Goal: Information Seeking & Learning: Check status

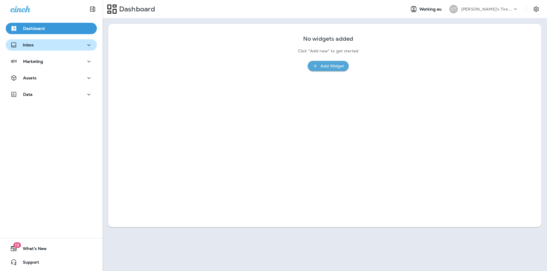
click at [40, 43] on div "Inbox" at bounding box center [51, 45] width 82 height 7
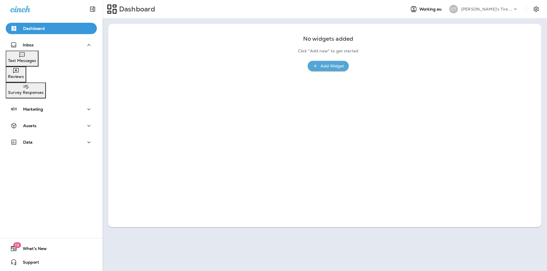
click at [36, 57] on div "Text Messages" at bounding box center [22, 57] width 28 height 11
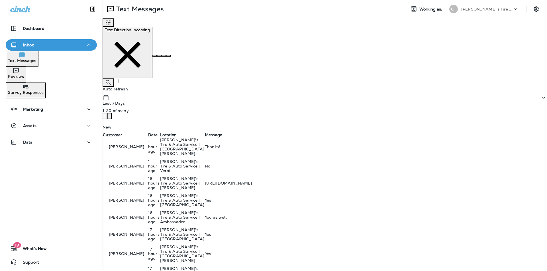
click at [287, 145] on div "Thanks!" at bounding box center [402, 147] width 395 height 5
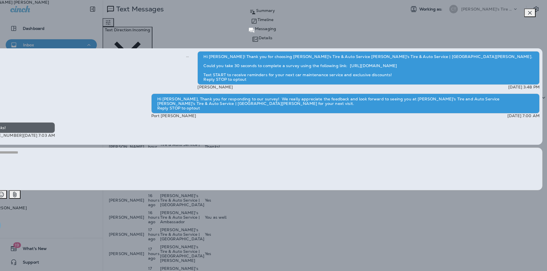
click at [287, 11] on icon "button" at bounding box center [529, 12] width 7 height 7
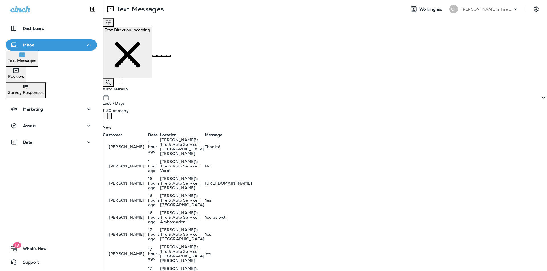
click at [287, 164] on div "No" at bounding box center [402, 166] width 395 height 5
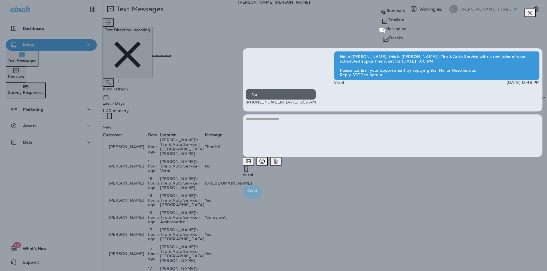
click at [287, 13] on icon "button" at bounding box center [529, 12] width 7 height 7
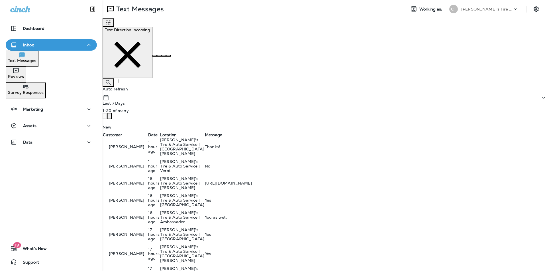
click at [24, 75] on p "Reviews" at bounding box center [16, 76] width 16 height 5
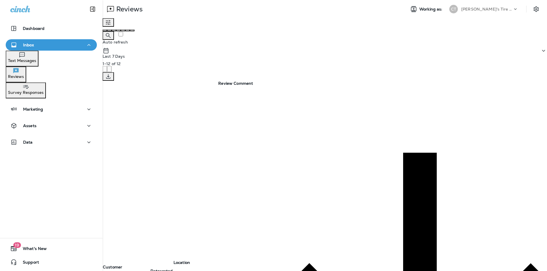
click at [39, 90] on p "Survey Responses" at bounding box center [26, 92] width 36 height 5
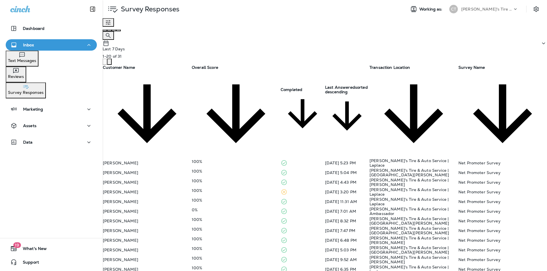
click at [256, 198] on div "100%" at bounding box center [236, 200] width 88 height 5
drag, startPoint x: 372, startPoint y: 196, endPoint x: 367, endPoint y: 195, distance: 5.2
click at [252, 189] on div "100%" at bounding box center [236, 191] width 88 height 5
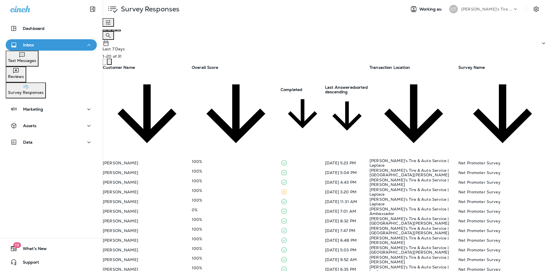
click at [255, 179] on div "100%" at bounding box center [236, 181] width 88 height 5
click at [255, 169] on div "100%" at bounding box center [236, 171] width 88 height 5
click at [254, 158] on td "100%" at bounding box center [235, 163] width 89 height 10
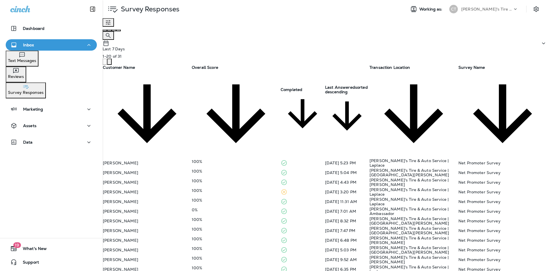
click at [36, 60] on p "Text Messages" at bounding box center [22, 60] width 28 height 5
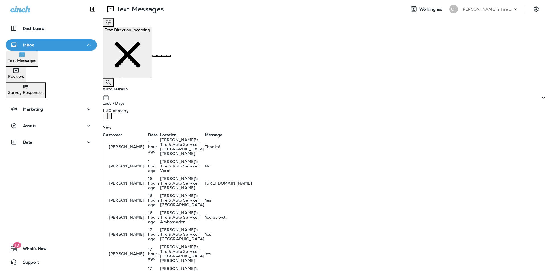
click at [287, 164] on div "No" at bounding box center [402, 166] width 395 height 5
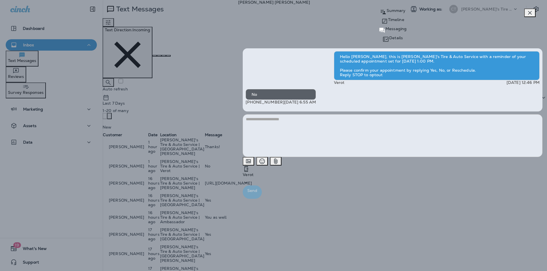
click at [287, 15] on icon "button" at bounding box center [530, 13] width 4 height 4
